Goal: Task Accomplishment & Management: Complete application form

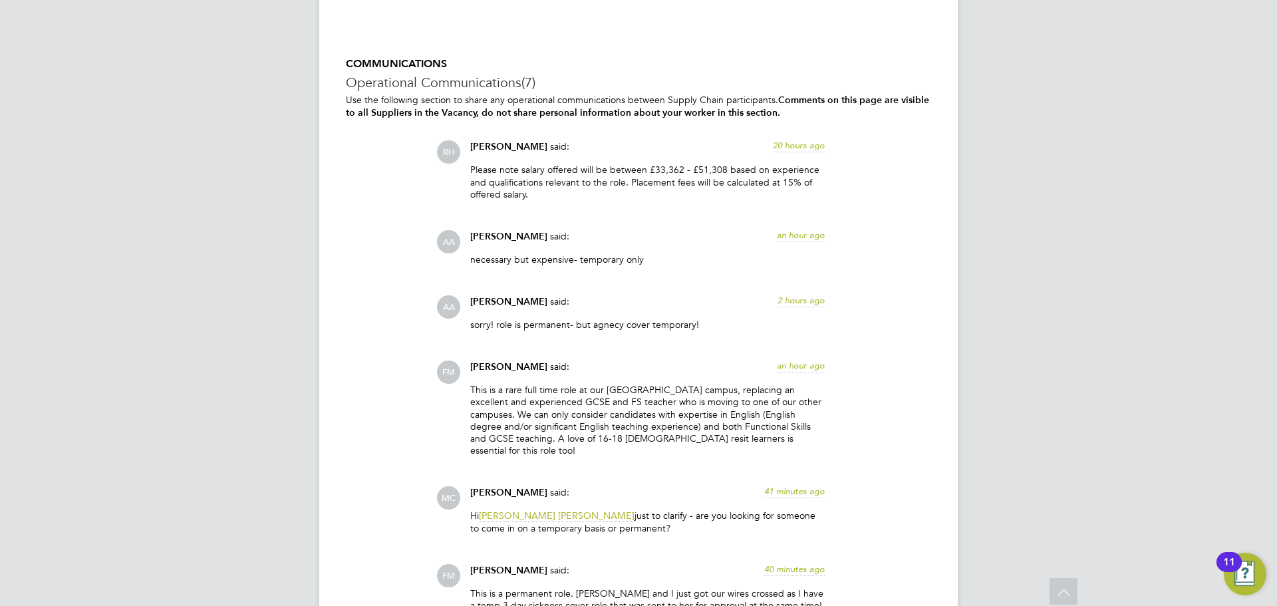
scroll to position [2276, 0]
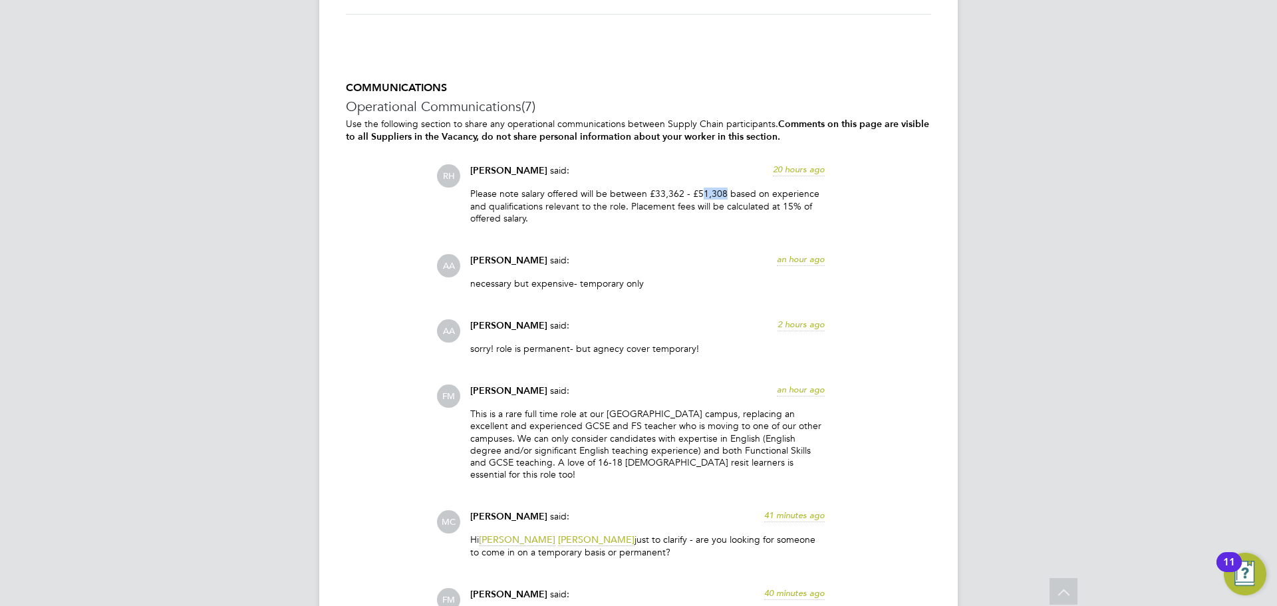
drag, startPoint x: 724, startPoint y: 191, endPoint x: 698, endPoint y: 190, distance: 26.0
click at [698, 190] on p "Please note salary offered will be between £33,362 - £51,308 based on experienc…" at bounding box center [647, 206] width 355 height 37
drag, startPoint x: 661, startPoint y: 238, endPoint x: 634, endPoint y: 211, distance: 38.1
click at [660, 238] on div "RH Rufena Haque said: 20 hours ago Please note salary offered will be between £…" at bounding box center [683, 449] width 495 height 570
drag, startPoint x: 647, startPoint y: 191, endPoint x: 542, endPoint y: 209, distance: 106.6
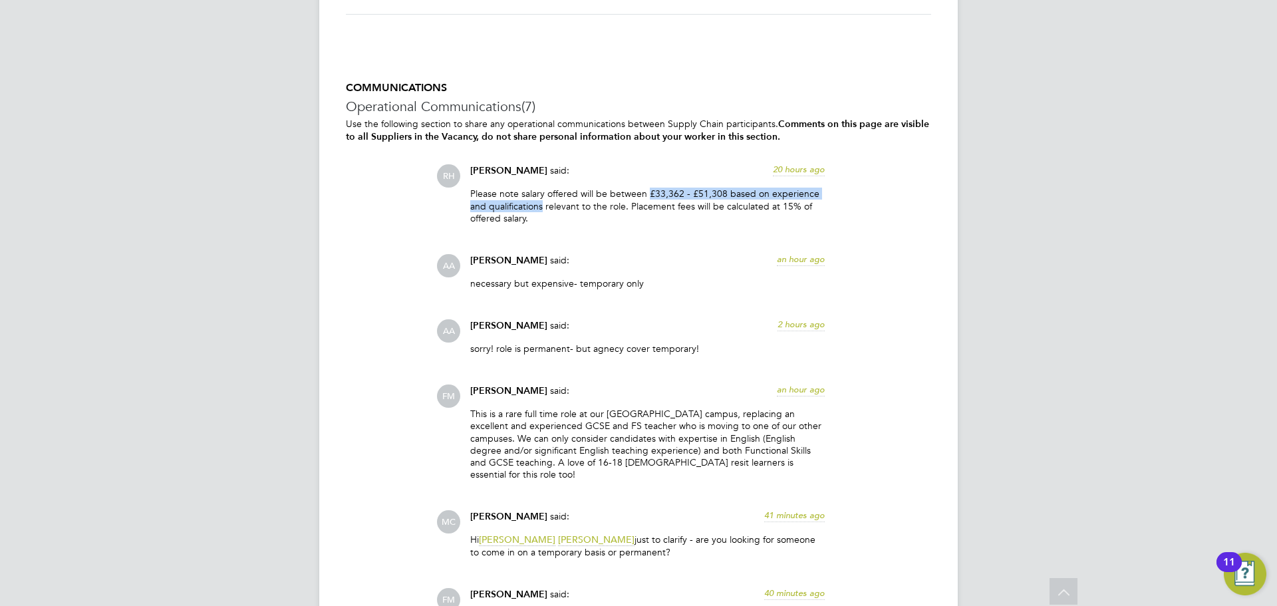
click at [542, 209] on p "Please note salary offered will be between £33,362 - £51,308 based on experienc…" at bounding box center [647, 206] width 355 height 37
copy p "£33,362 - £51,308 based on experience and qualifications"
drag, startPoint x: 595, startPoint y: 436, endPoint x: 651, endPoint y: 486, distance: 74.9
click at [597, 441] on p "This is a rare full time role at our [GEOGRAPHIC_DATA] campus, replacing an exc…" at bounding box center [647, 444] width 355 height 73
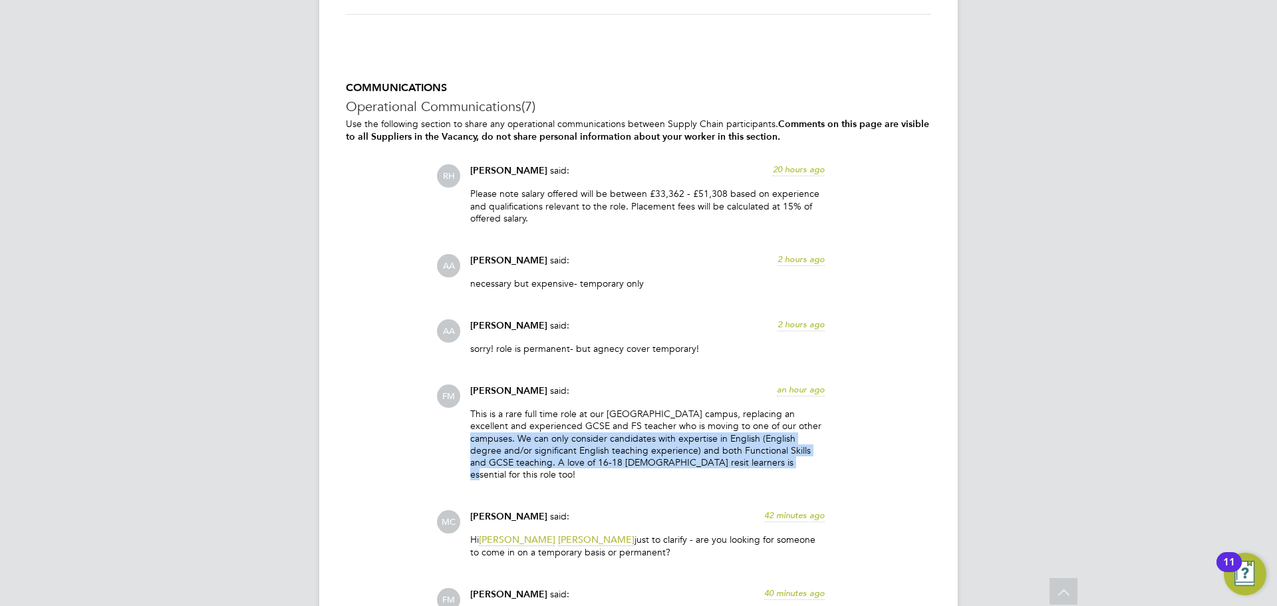
drag, startPoint x: 761, startPoint y: 462, endPoint x: 809, endPoint y: 422, distance: 62.8
click at [809, 422] on p "This is a rare full time role at our [GEOGRAPHIC_DATA] campus, replacing an exc…" at bounding box center [647, 444] width 355 height 73
copy p "We can only consider candidates with expertise in English (English degree and/o…"
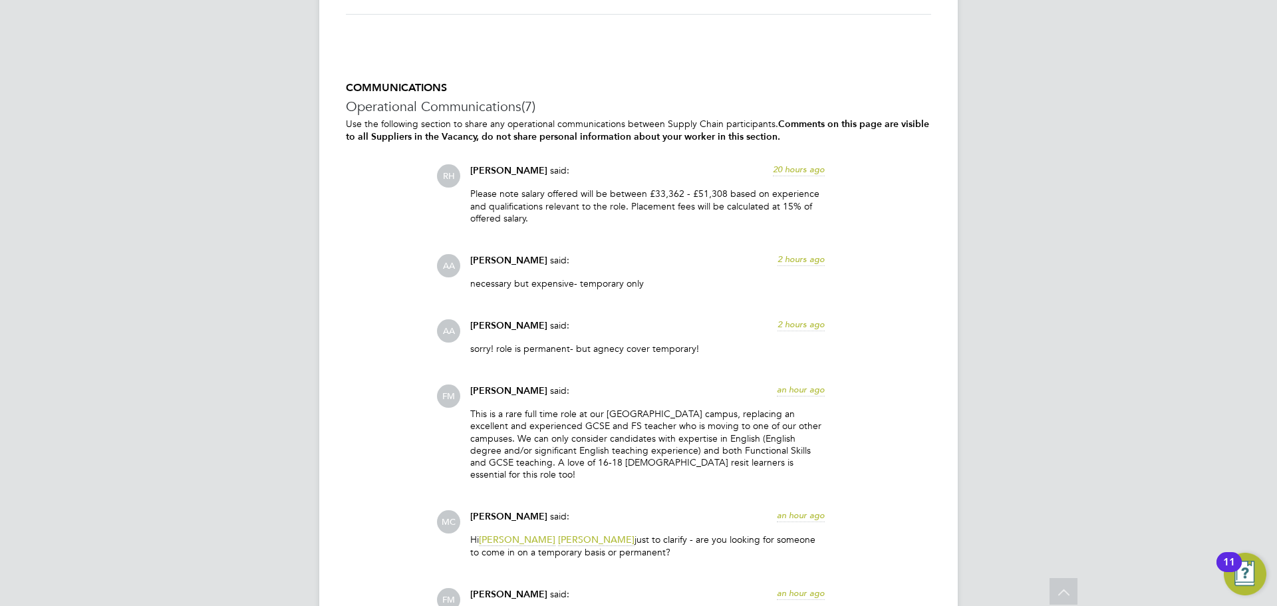
click at [397, 304] on div "COMMUNICATIONS Operational Communications (7) Use the following section to shar…" at bounding box center [638, 483] width 585 height 804
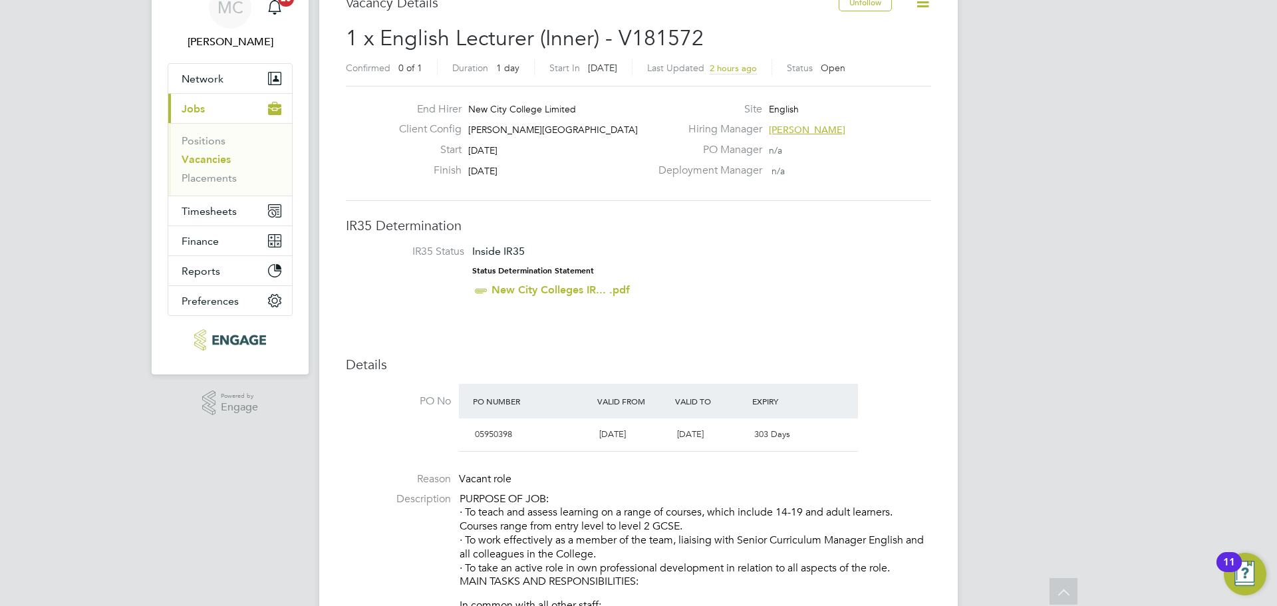
scroll to position [0, 0]
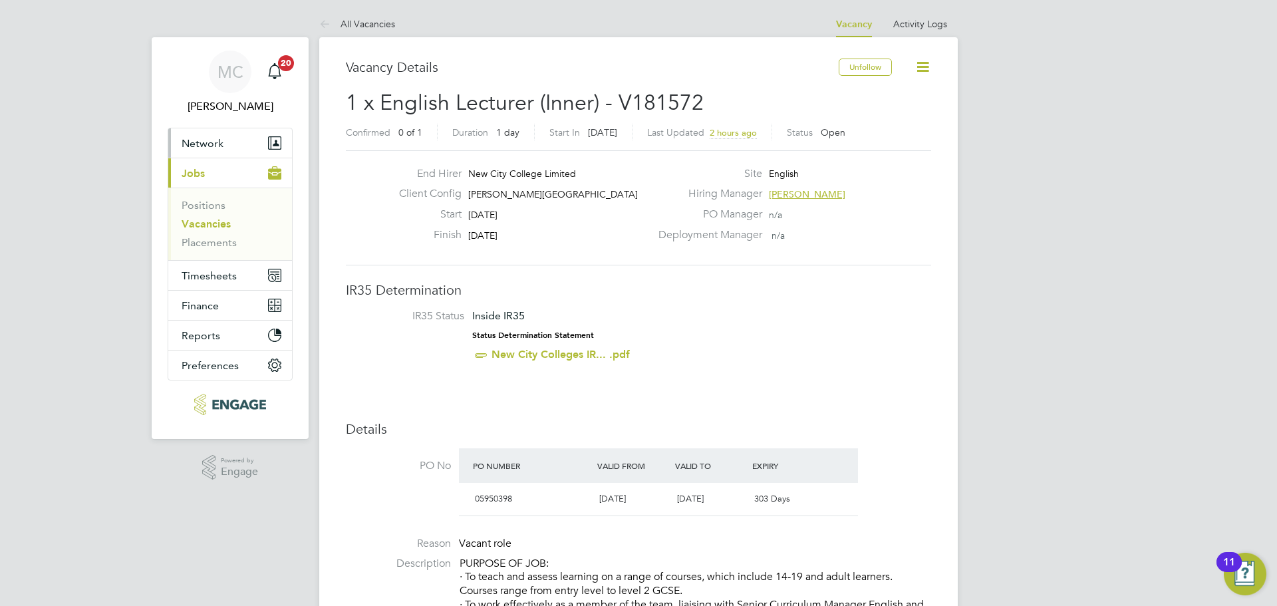
click at [219, 146] on span "Network" at bounding box center [203, 143] width 42 height 13
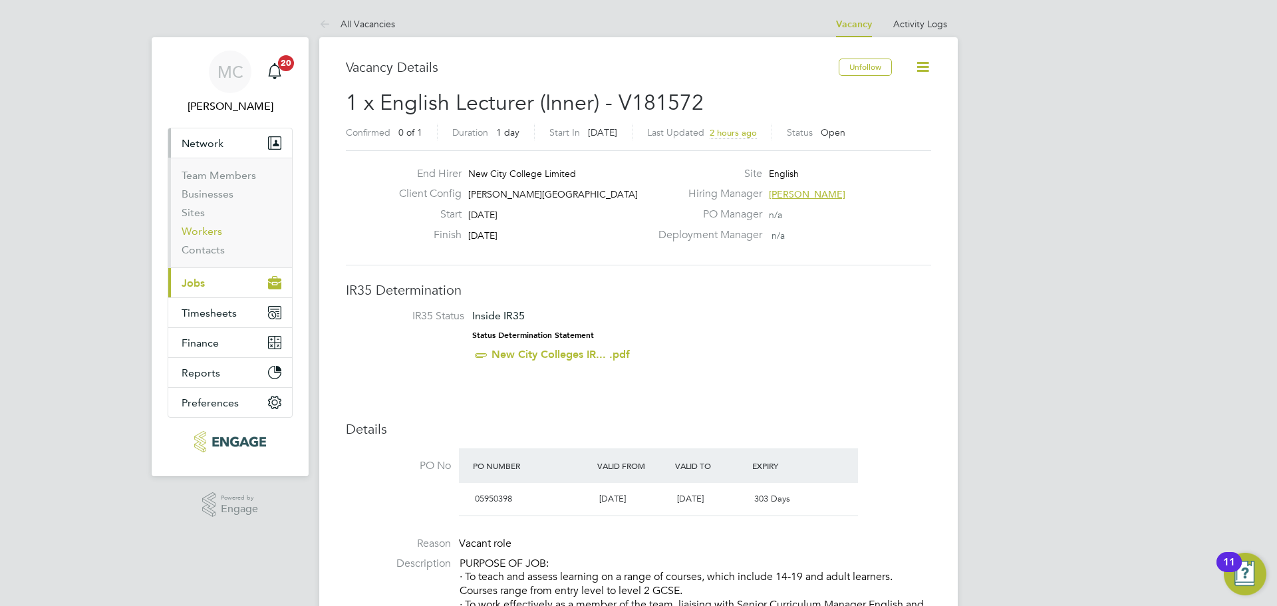
click at [204, 229] on link "Workers" at bounding box center [202, 231] width 41 height 13
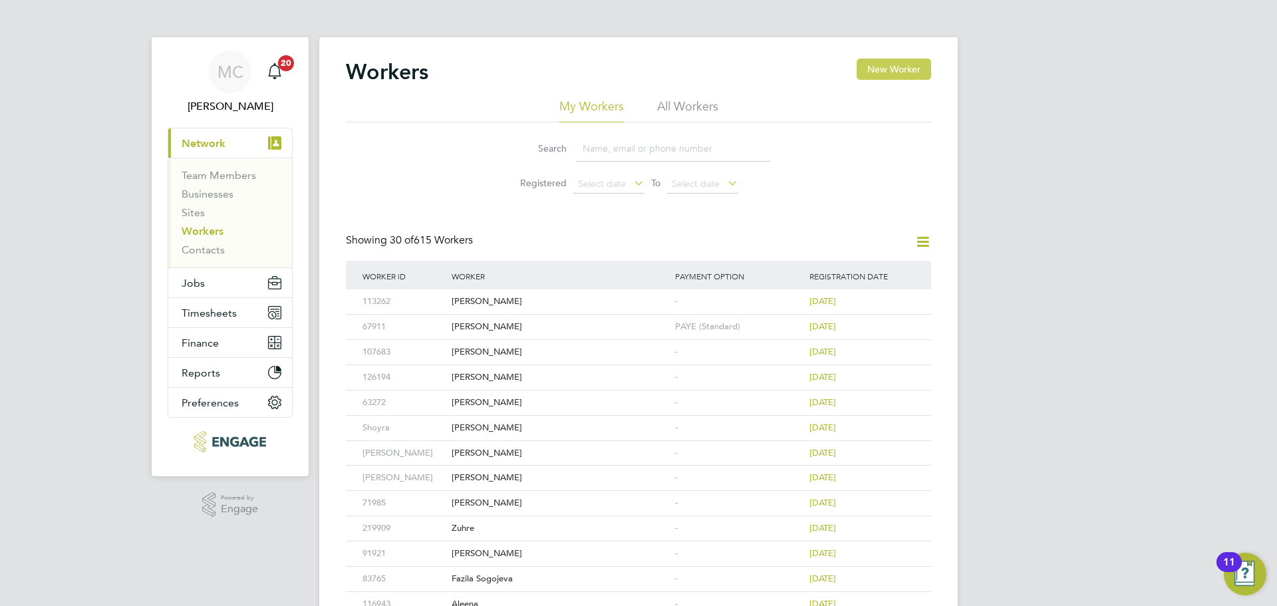
click at [867, 77] on button "New Worker" at bounding box center [894, 69] width 75 height 21
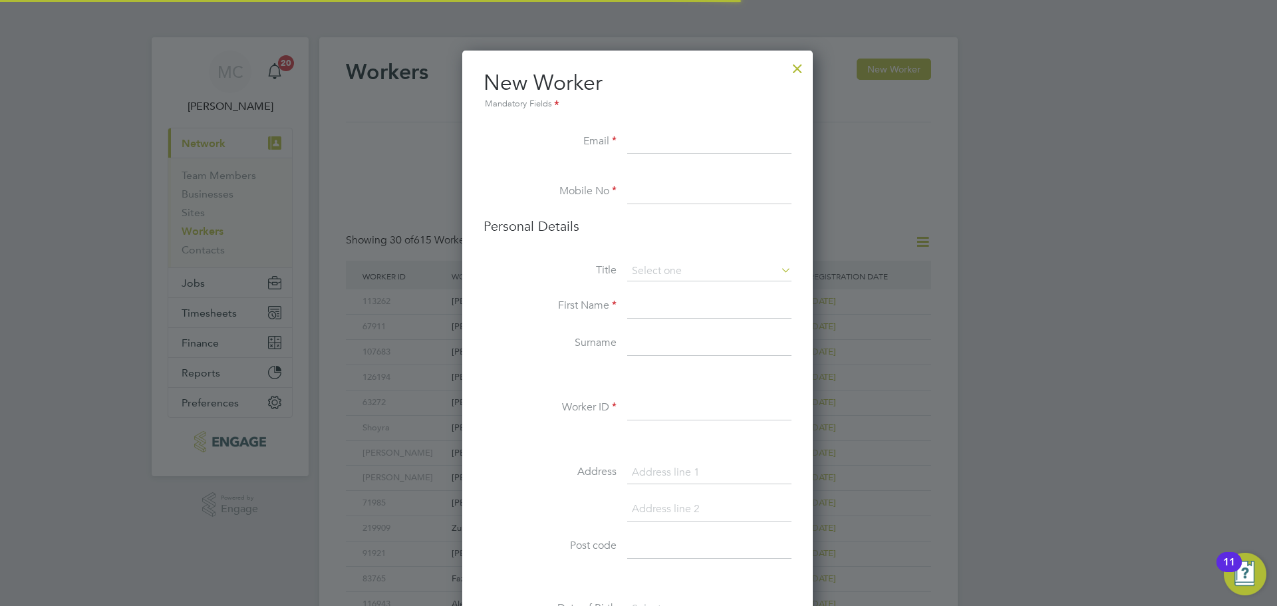
scroll to position [1126, 353]
paste input "[EMAIL_ADDRESS][DOMAIN_NAME]"
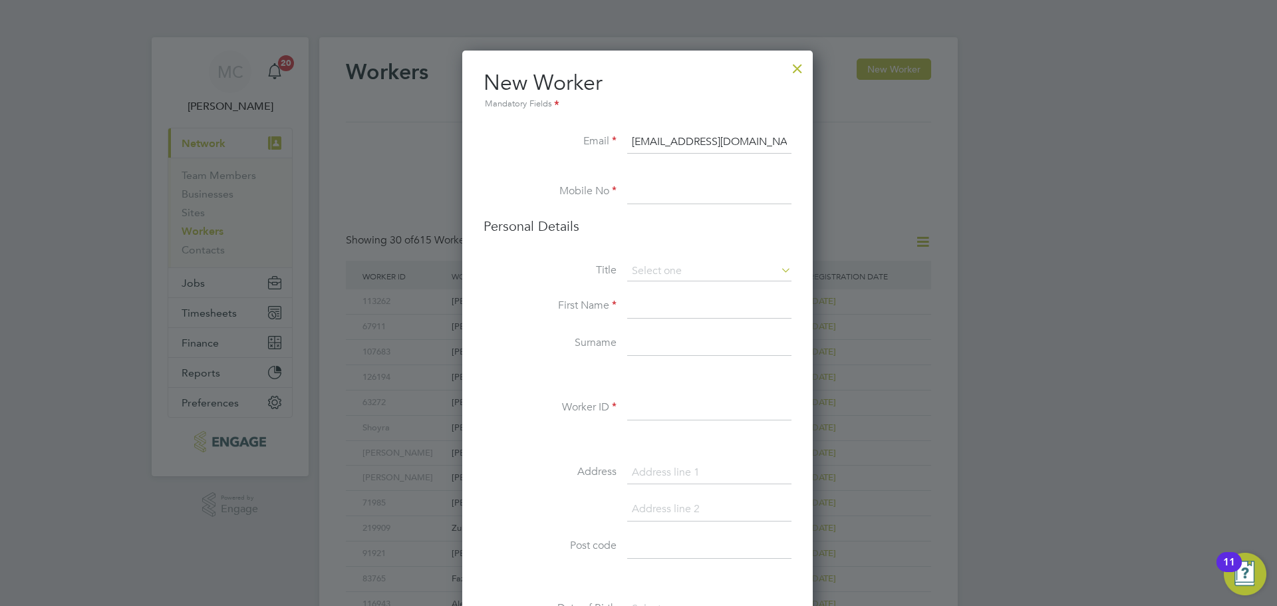
scroll to position [0, 34]
type input "[EMAIL_ADDRESS][DOMAIN_NAME]"
click at [646, 188] on input at bounding box center [709, 192] width 164 height 24
paste input "[PHONE_NUMBER]"
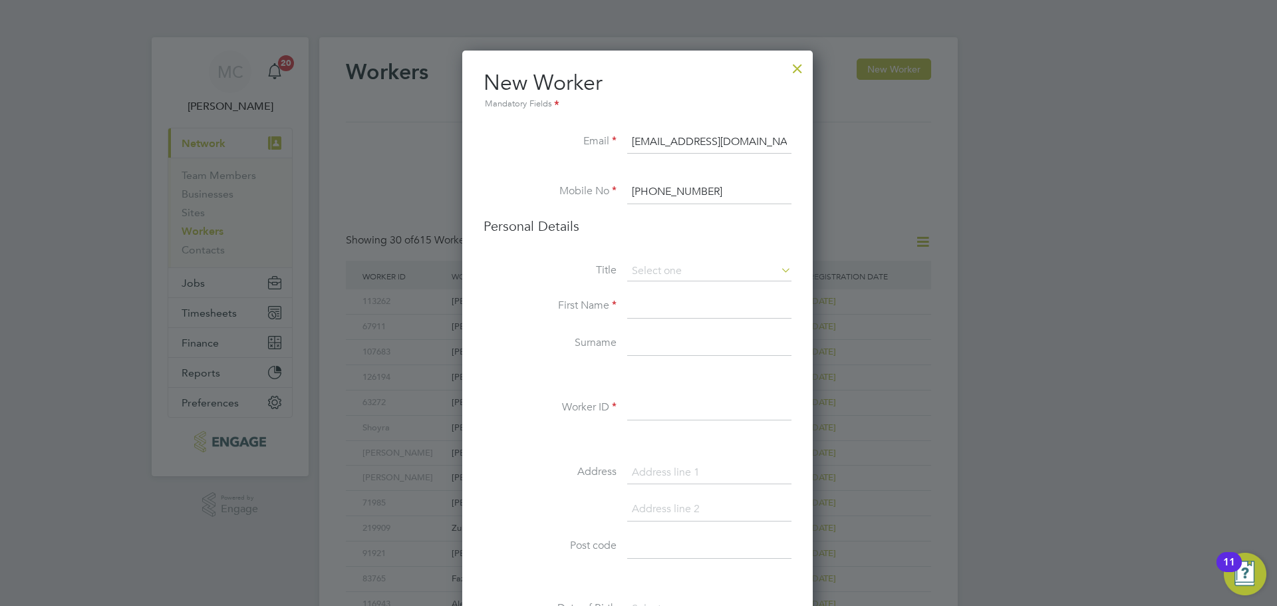
type input "[PHONE_NUMBER]"
click at [648, 307] on input at bounding box center [709, 307] width 164 height 24
type input "[PERSON_NAME]"
type input "McMahon"
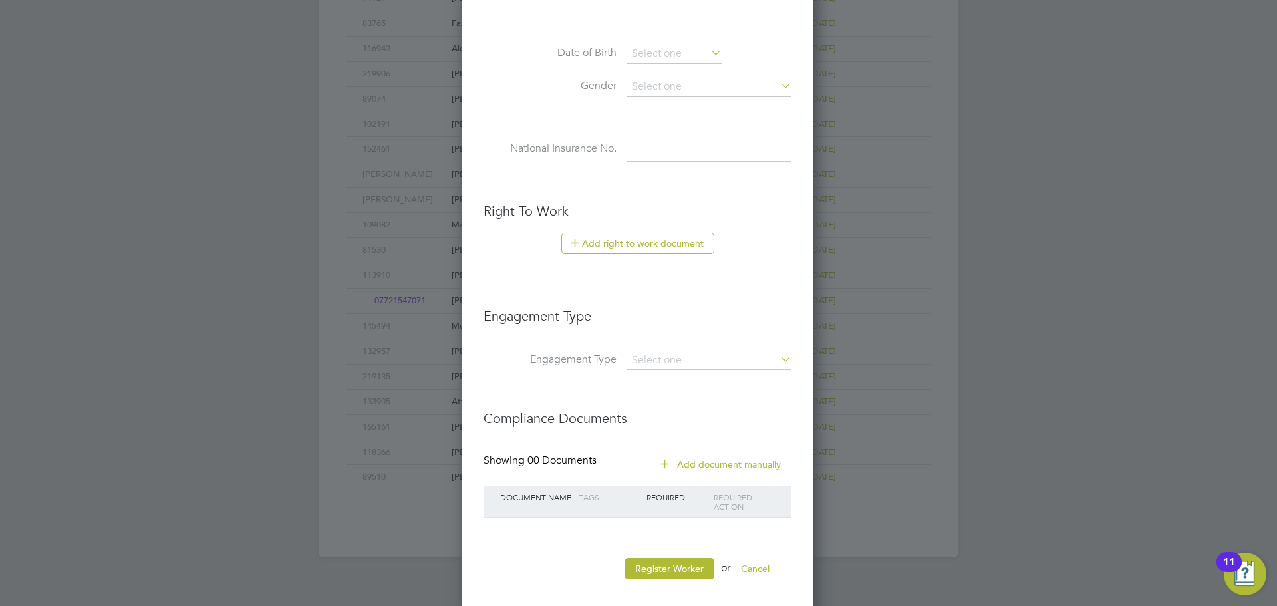
scroll to position [569, 0]
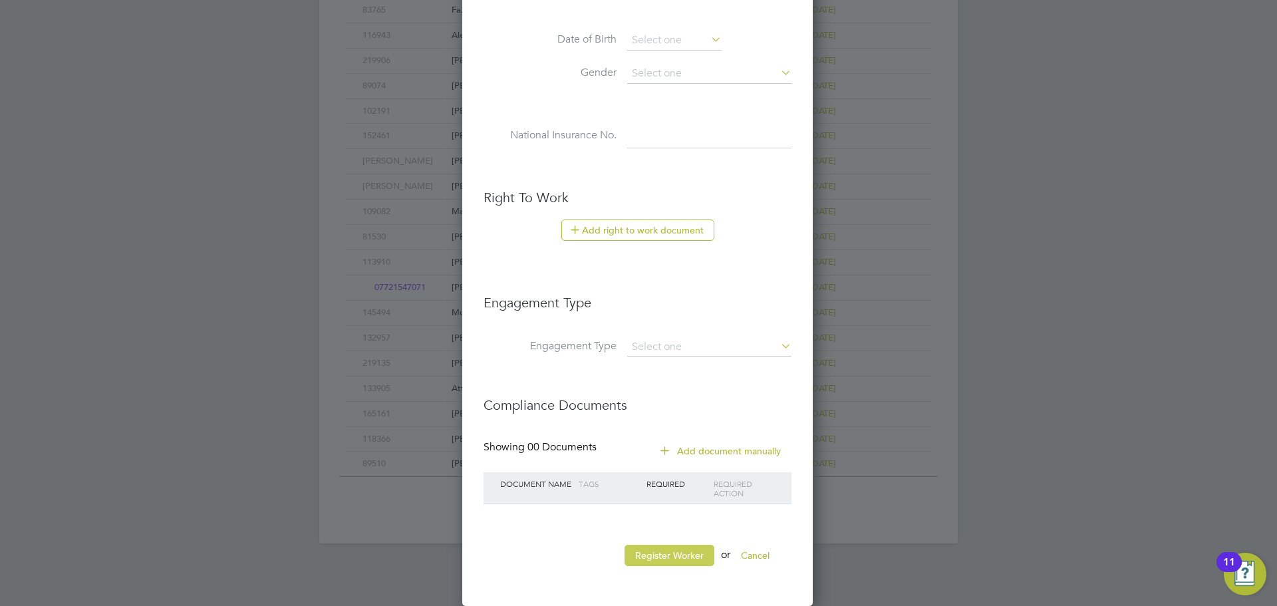
type input "[PERSON_NAME]"
click at [645, 560] on button "Register Worker" at bounding box center [670, 555] width 90 height 21
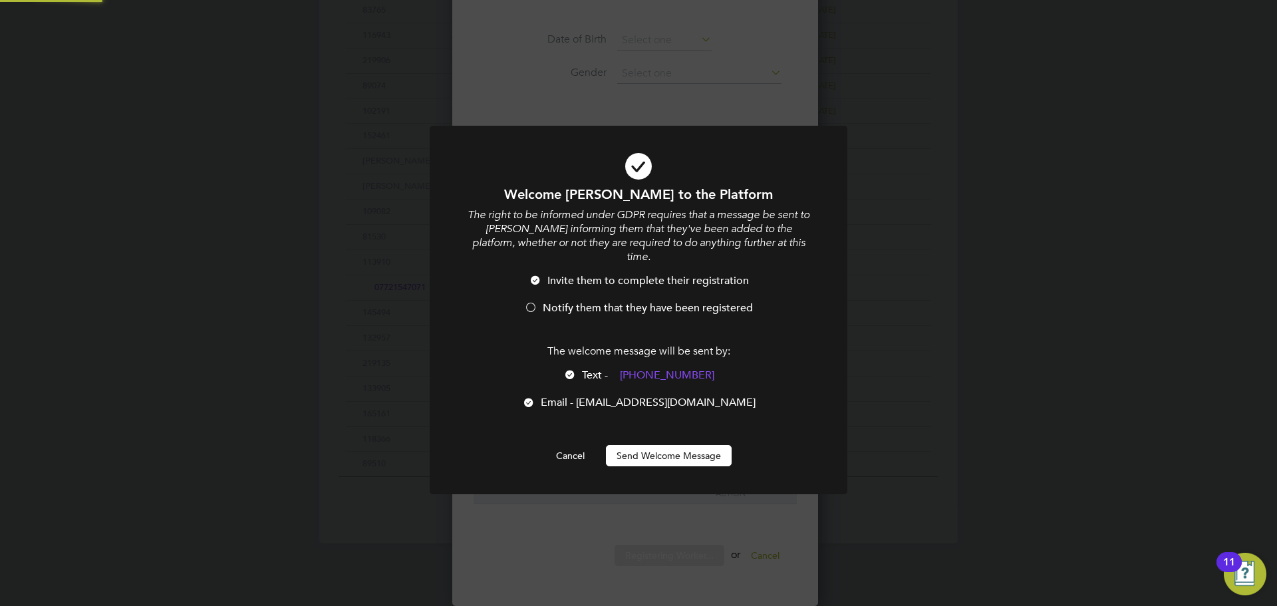
scroll to position [0, 0]
click at [575, 301] on span "Notify them that they have been registered" at bounding box center [648, 307] width 210 height 13
click at [627, 445] on button "Send Welcome Message" at bounding box center [669, 455] width 126 height 21
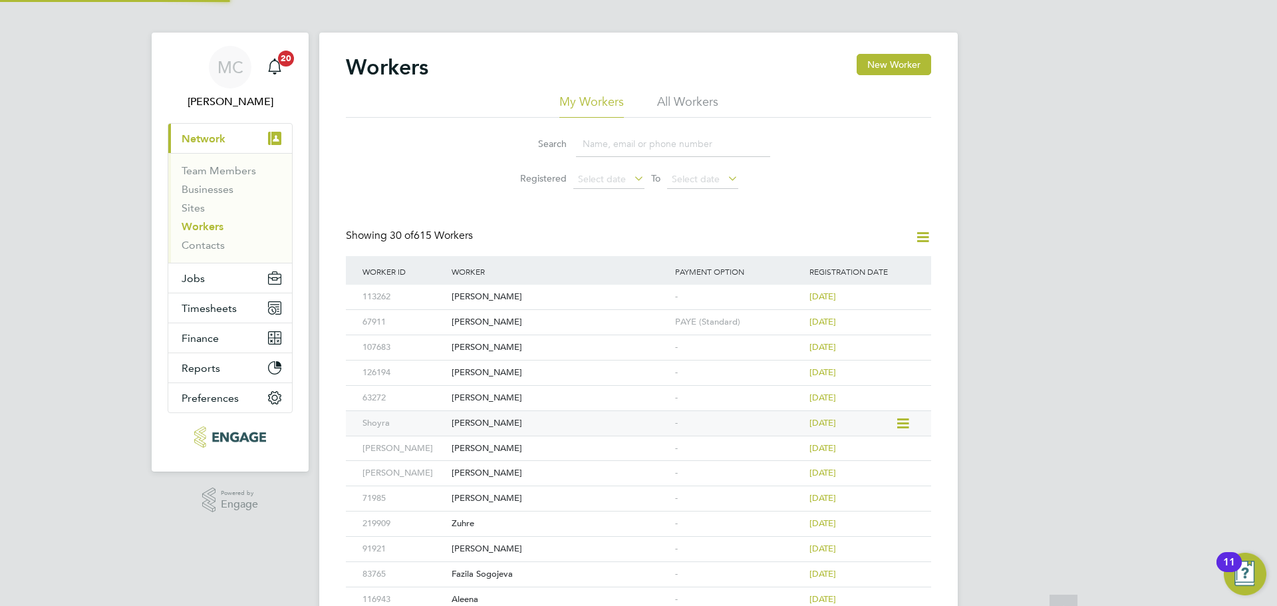
scroll to position [0, 0]
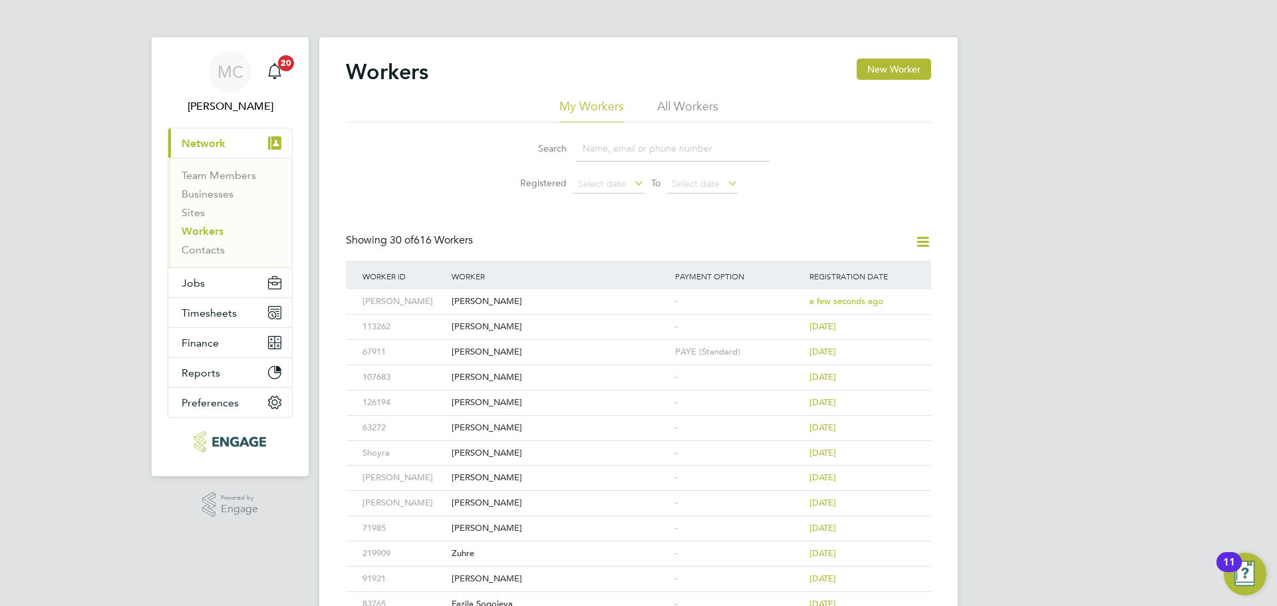
drag, startPoint x: 969, startPoint y: 454, endPoint x: 959, endPoint y: 430, distance: 26.6
click at [971, 450] on div "MC Mark Carter Notifications 20 Applications: Current page: Network Team Member…" at bounding box center [638, 572] width 1277 height 1145
click at [190, 286] on span "Jobs" at bounding box center [193, 283] width 23 height 13
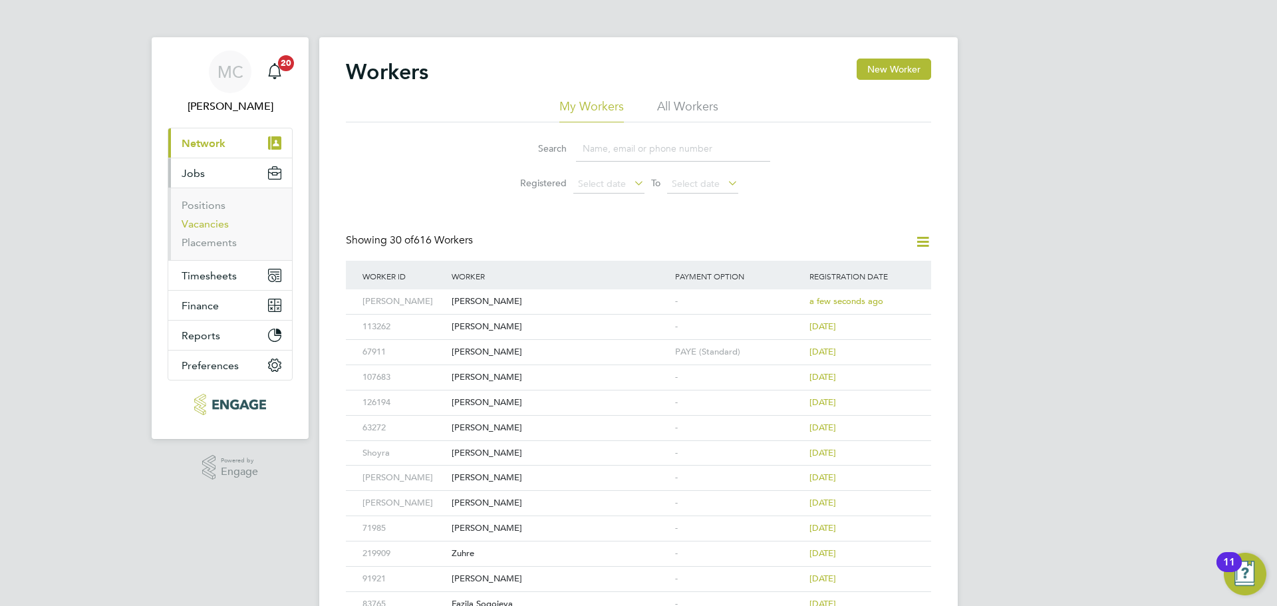
click at [208, 230] on link "Vacancies" at bounding box center [205, 224] width 47 height 13
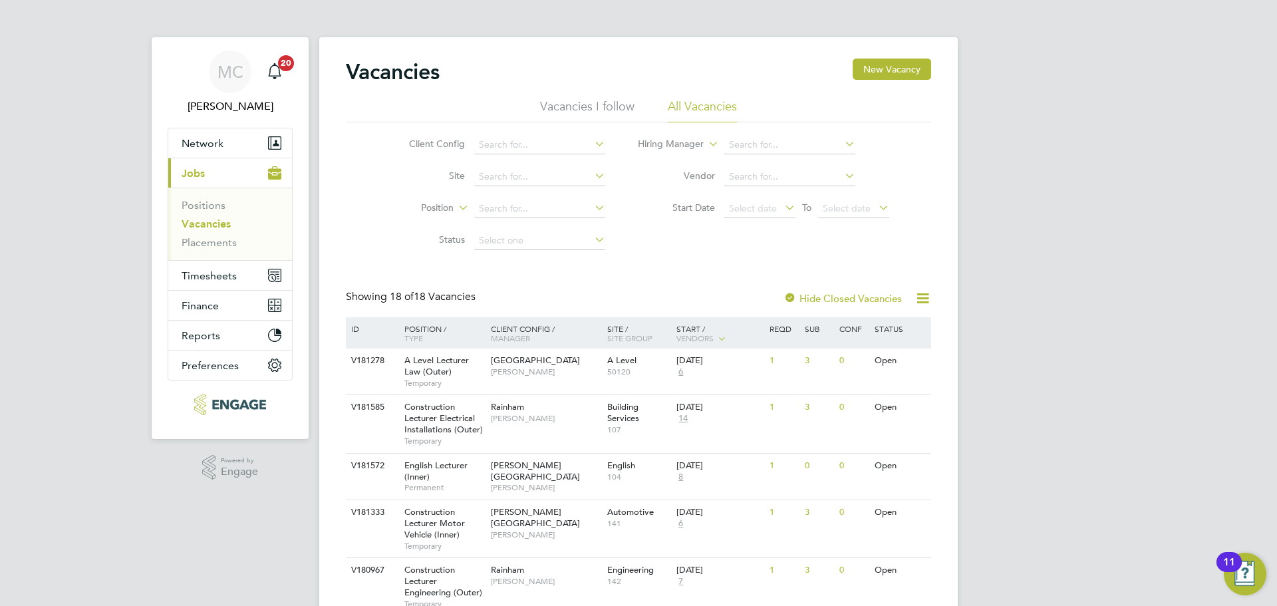
click at [585, 97] on div "Vacancies New Vacancy" at bounding box center [638, 79] width 585 height 40
click at [587, 105] on li "Vacancies I follow" at bounding box center [587, 110] width 94 height 24
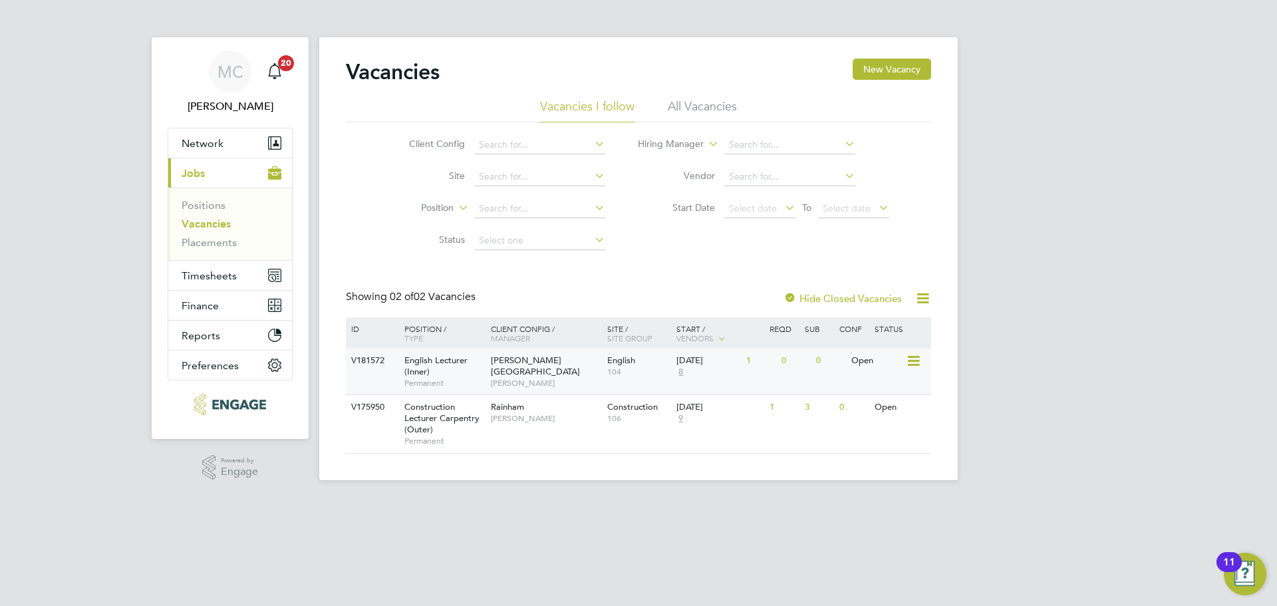
click at [480, 381] on span "Permanent" at bounding box center [445, 383] width 80 height 11
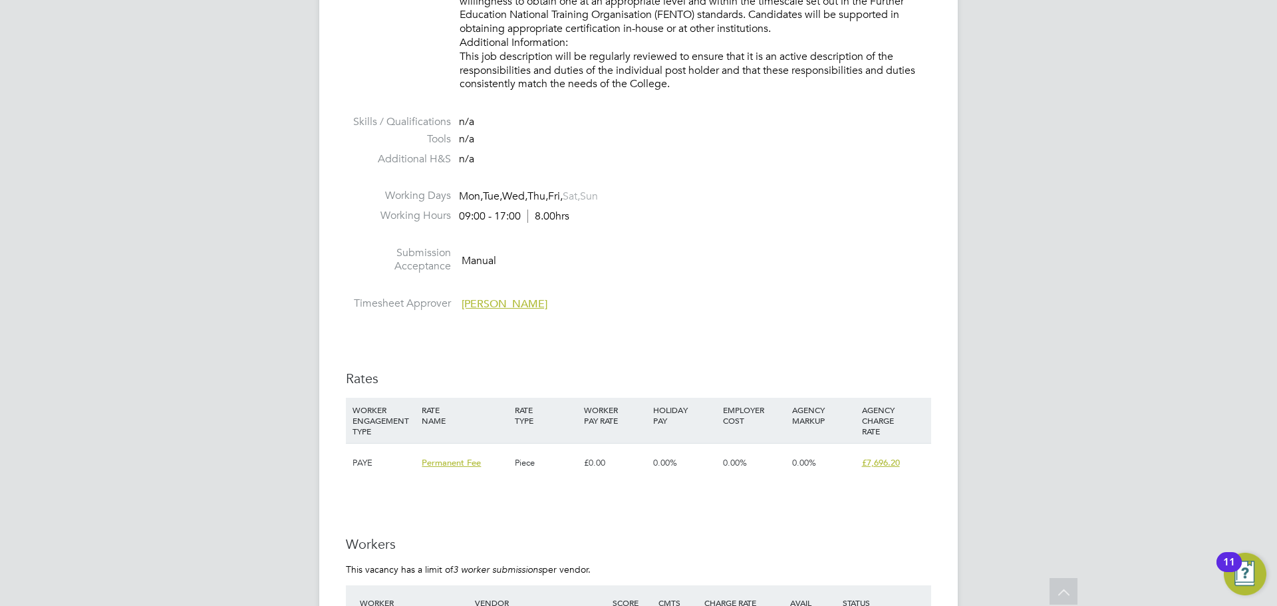
scroll to position [1530, 0]
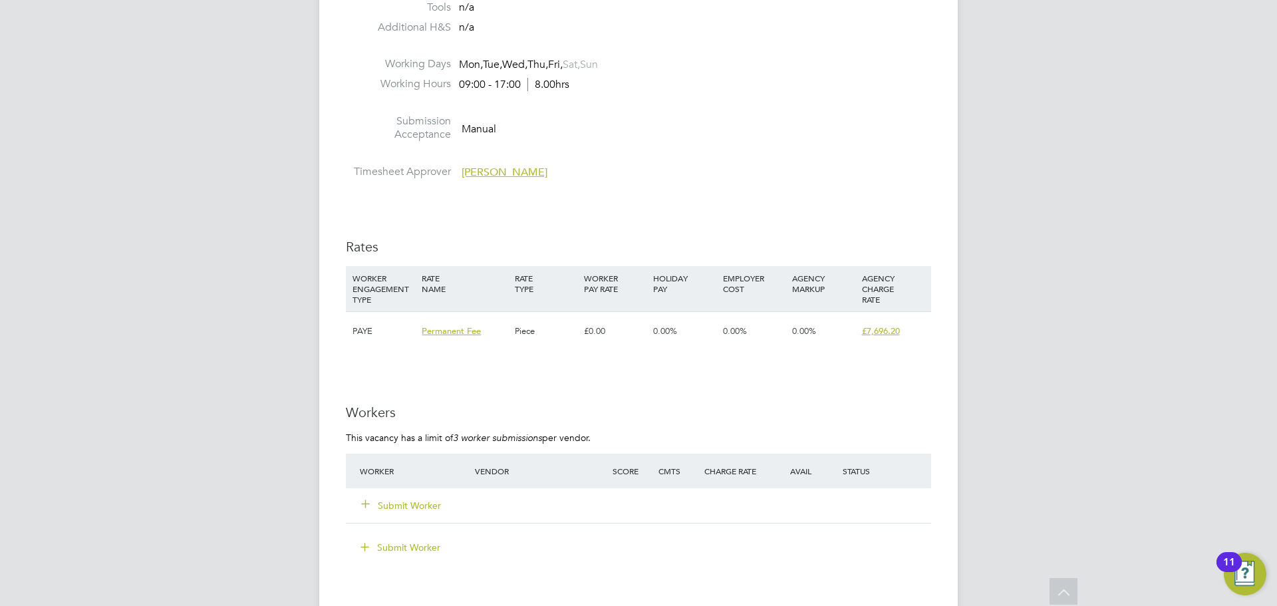
click at [388, 502] on button "Submit Worker" at bounding box center [402, 505] width 80 height 13
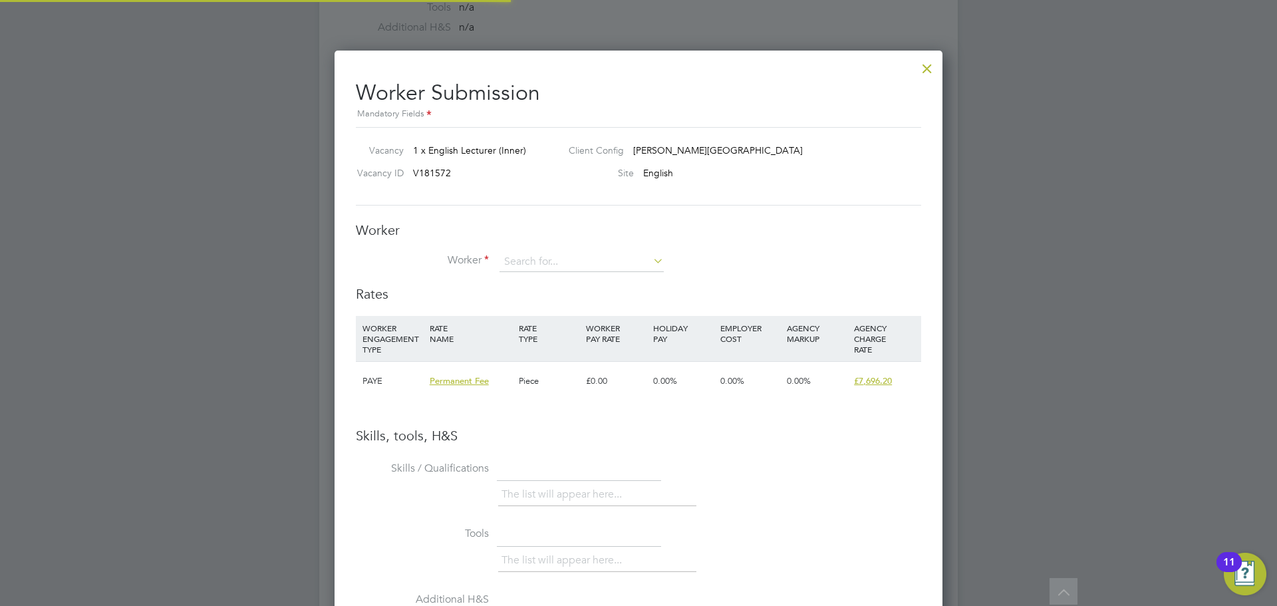
scroll to position [841, 609]
click at [530, 258] on input at bounding box center [582, 262] width 164 height 20
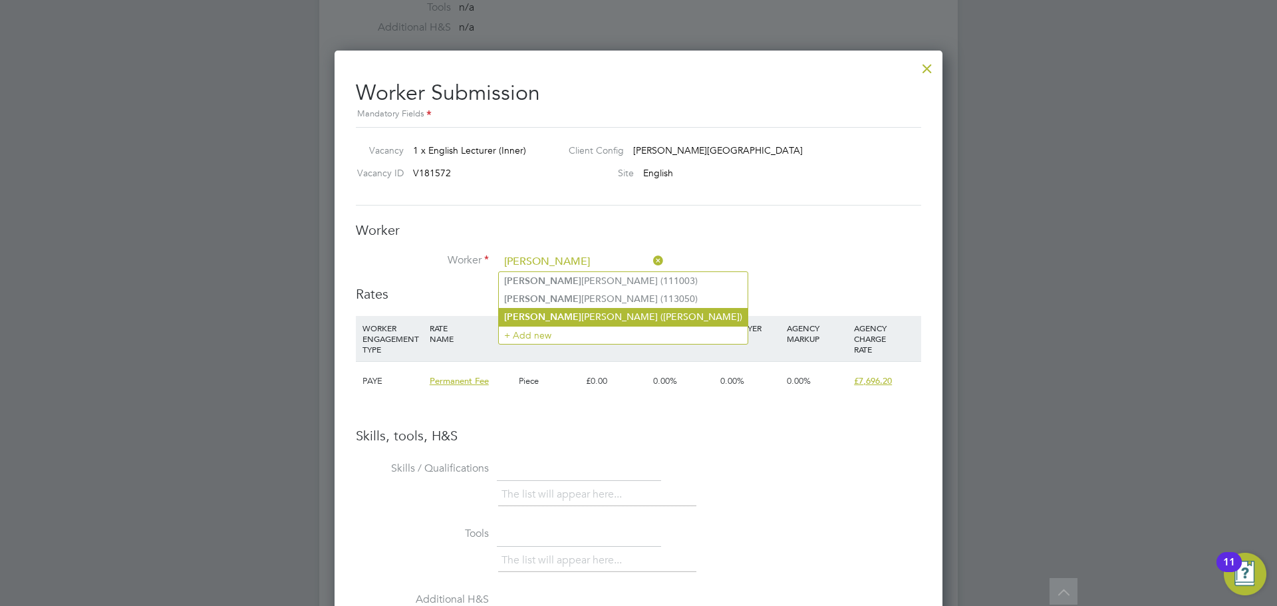
click at [573, 314] on li "[PERSON_NAME] ([PERSON_NAME])" at bounding box center [623, 317] width 249 height 18
type input "[PERSON_NAME] ([PERSON_NAME])"
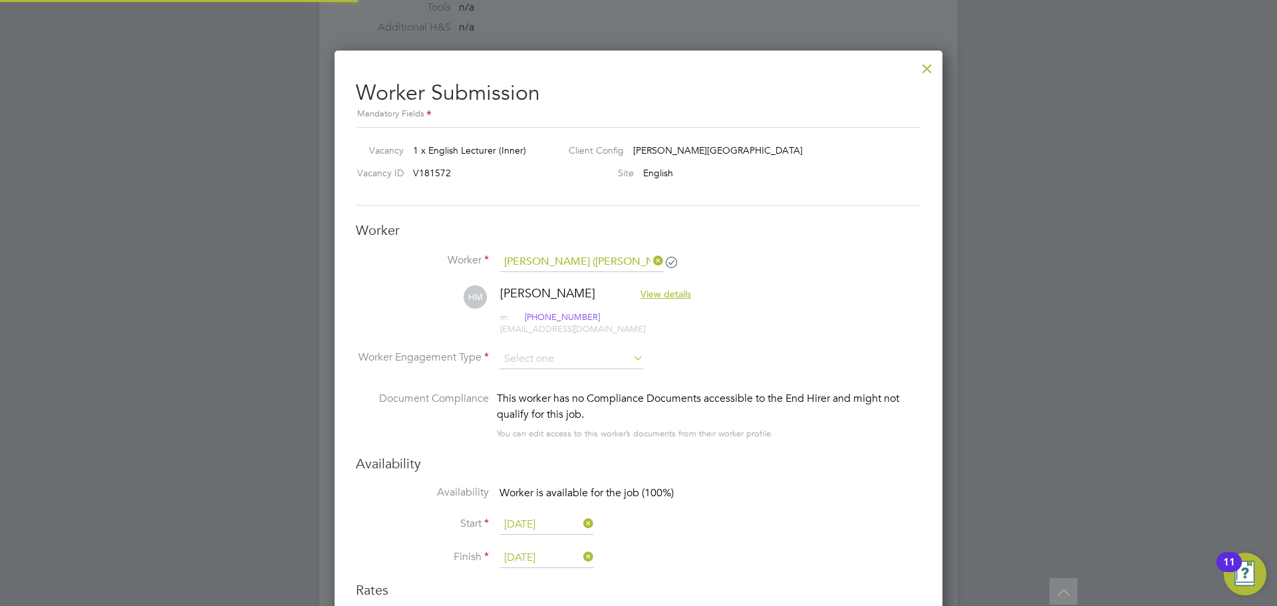
scroll to position [1136, 609]
click at [565, 361] on input at bounding box center [572, 359] width 144 height 20
click at [532, 390] on li "PAYE" at bounding box center [572, 394] width 146 height 17
type input "PAYE"
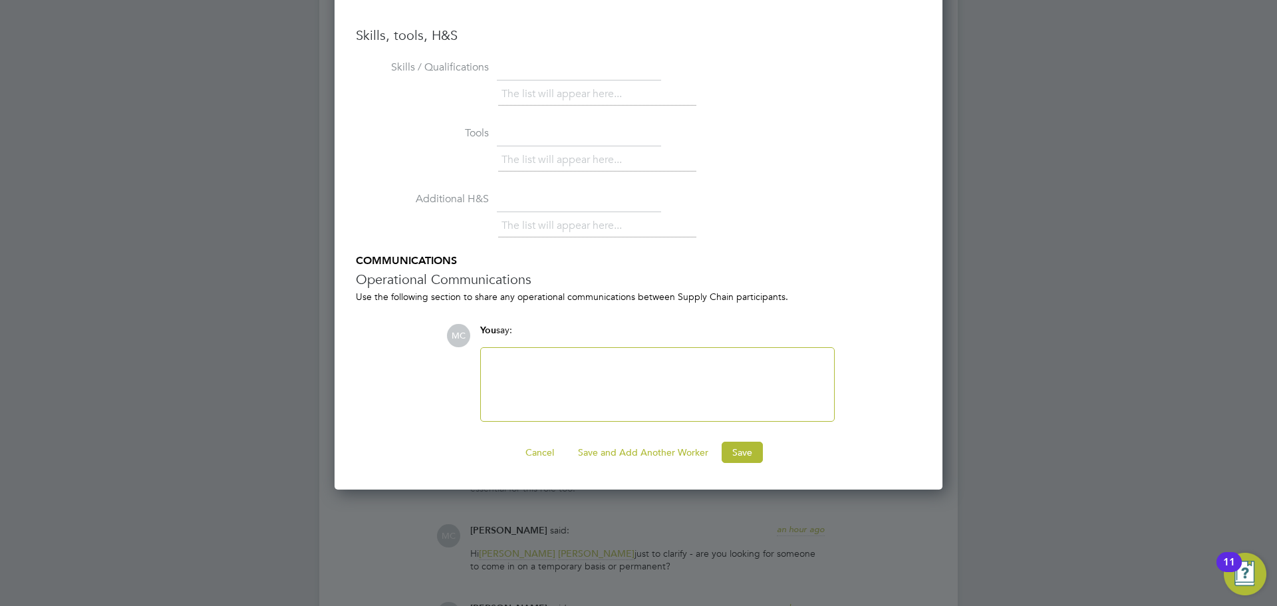
click at [628, 374] on div at bounding box center [657, 384] width 337 height 57
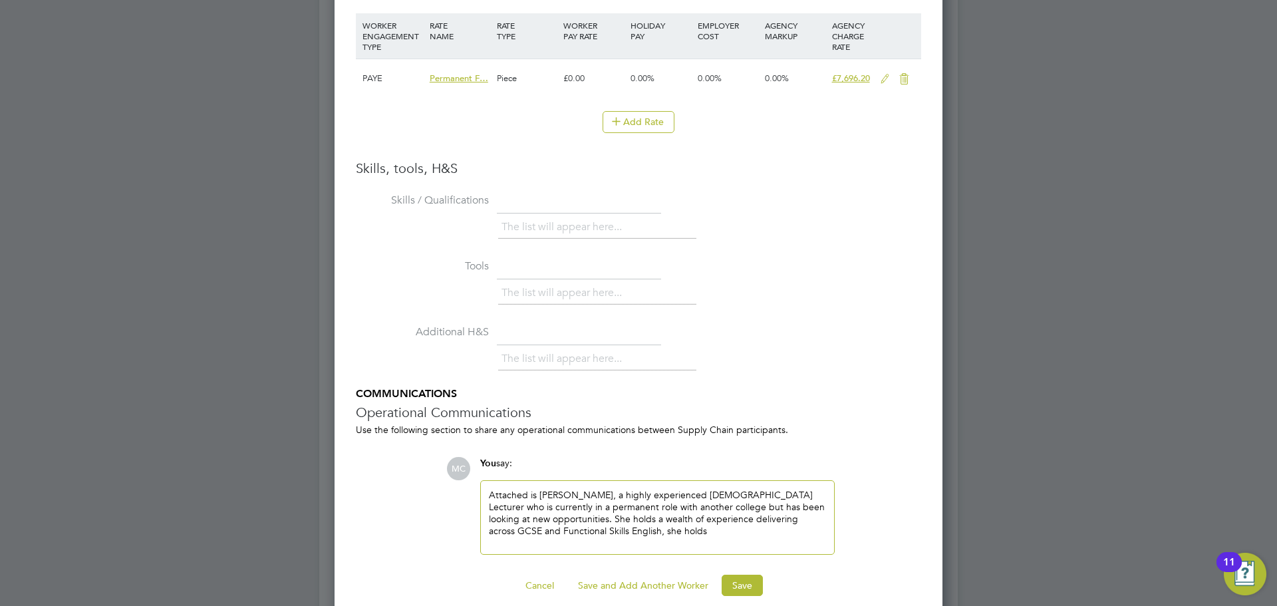
click at [592, 534] on div "Attached is [PERSON_NAME], a highly experienced [DEMOGRAPHIC_DATA] Lecturer who…" at bounding box center [657, 517] width 337 height 57
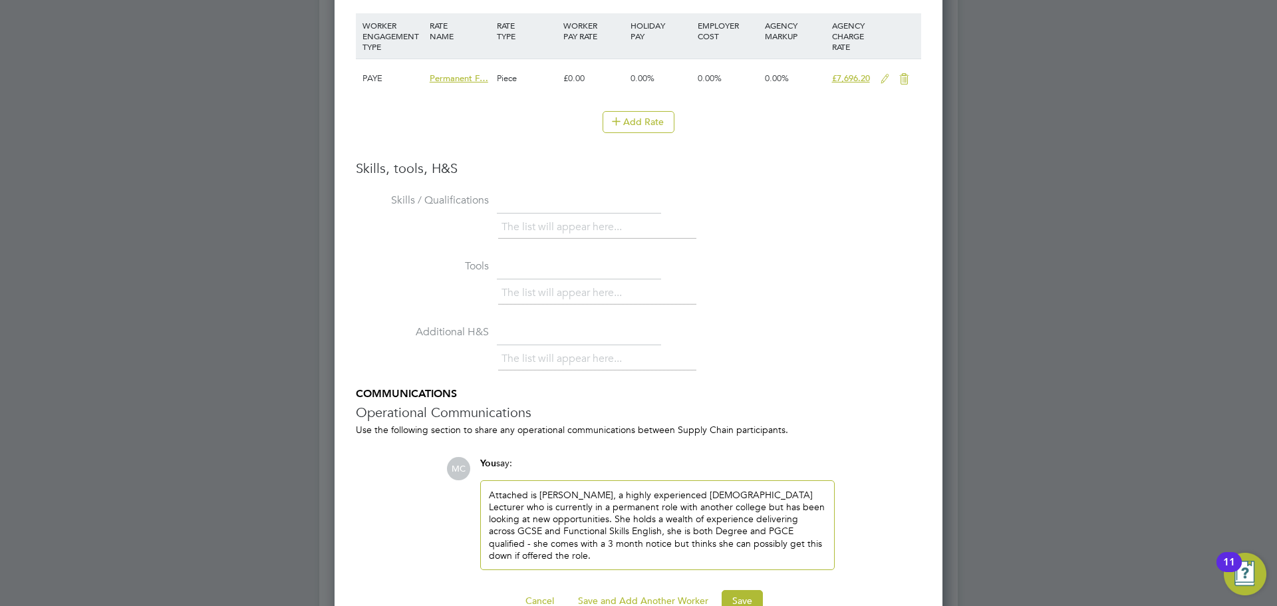
drag, startPoint x: 747, startPoint y: 581, endPoint x: 758, endPoint y: 603, distance: 24.7
click at [748, 590] on button "Save" at bounding box center [742, 600] width 41 height 21
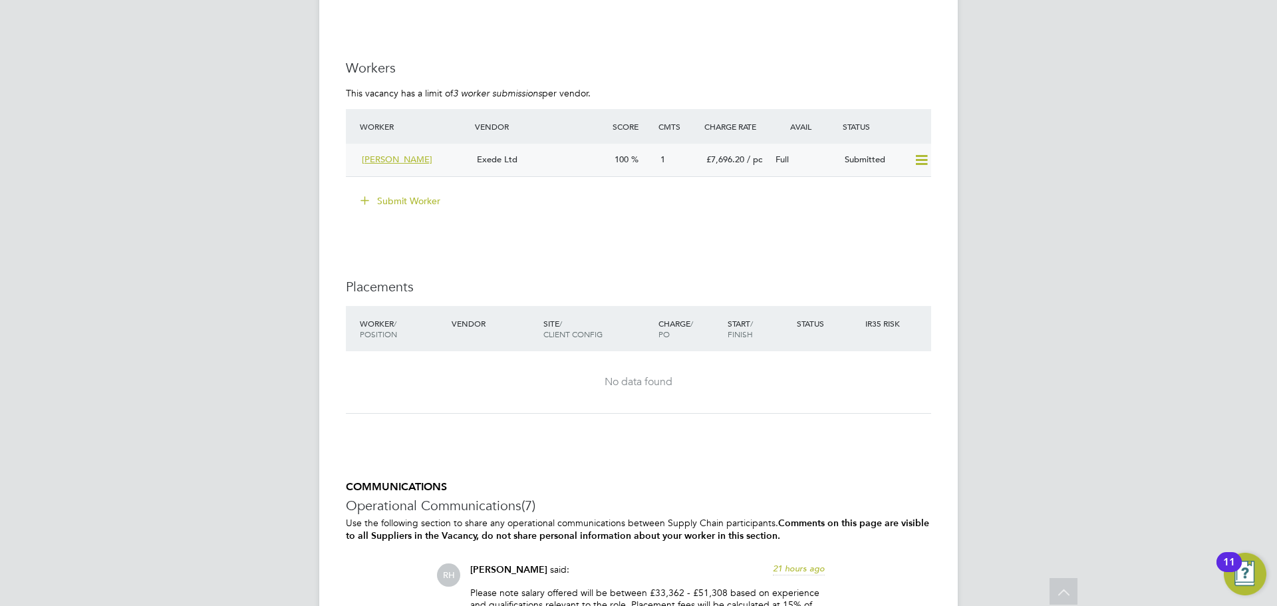
scroll to position [1874, 0]
click at [555, 160] on div "Exede Ltd" at bounding box center [541, 161] width 138 height 22
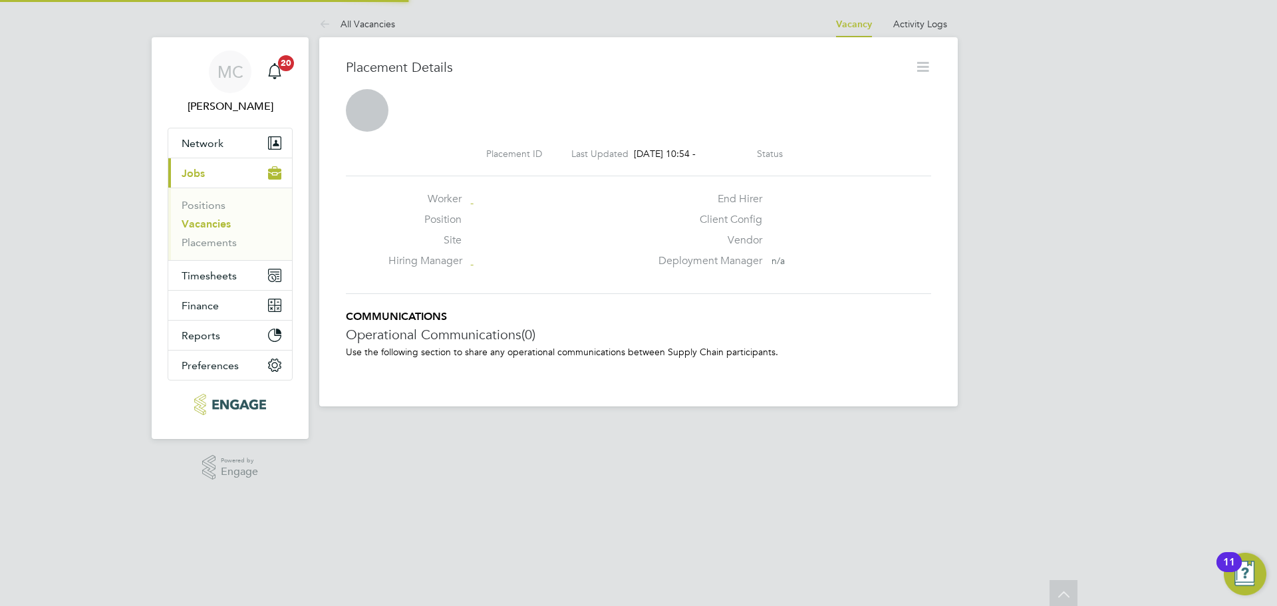
scroll to position [21, 263]
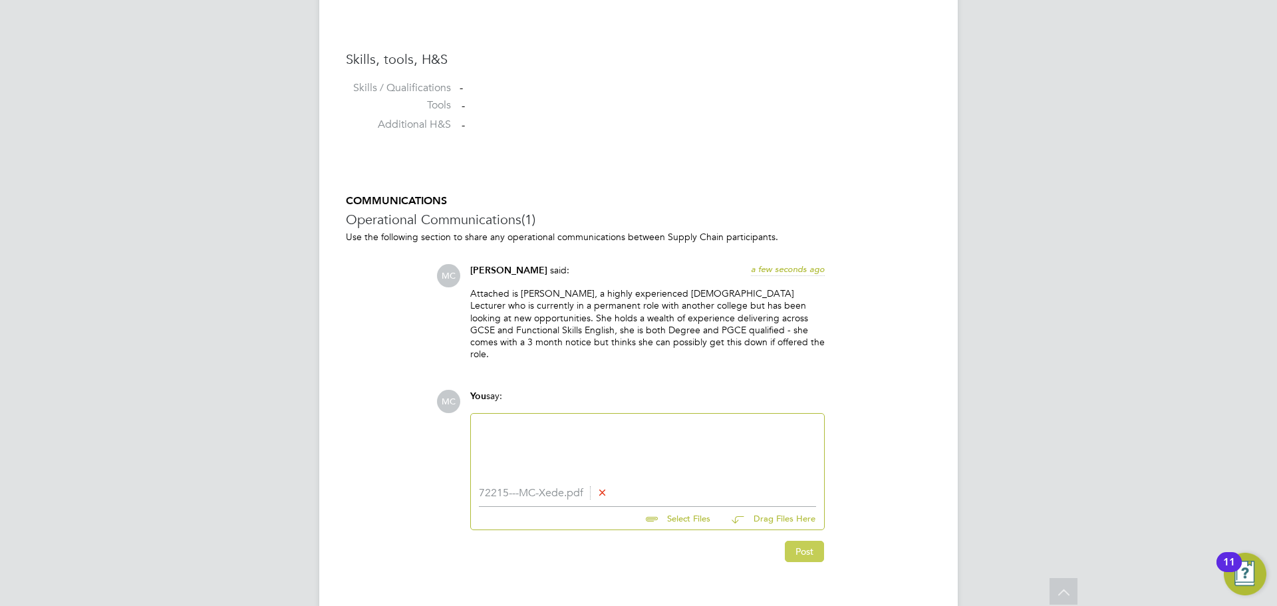
click at [798, 546] on button "Post" at bounding box center [804, 551] width 39 height 21
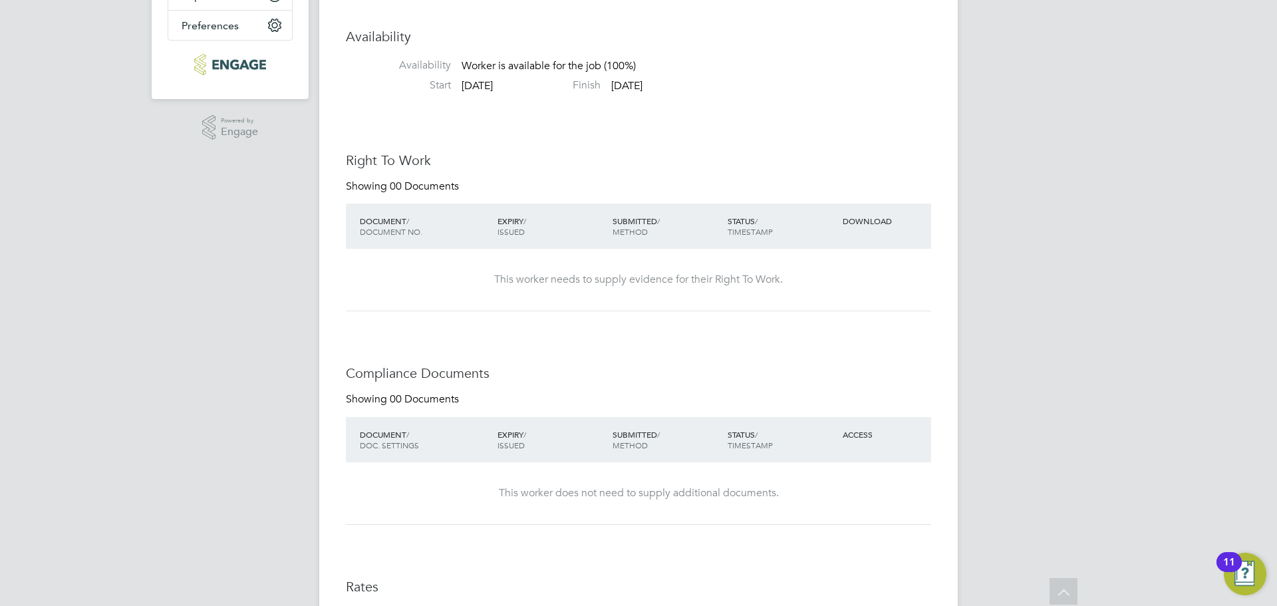
scroll to position [0, 0]
